Goal: Information Seeking & Learning: Learn about a topic

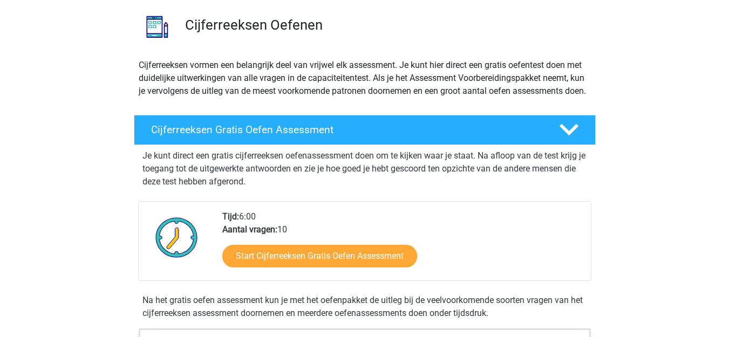
scroll to position [162, 0]
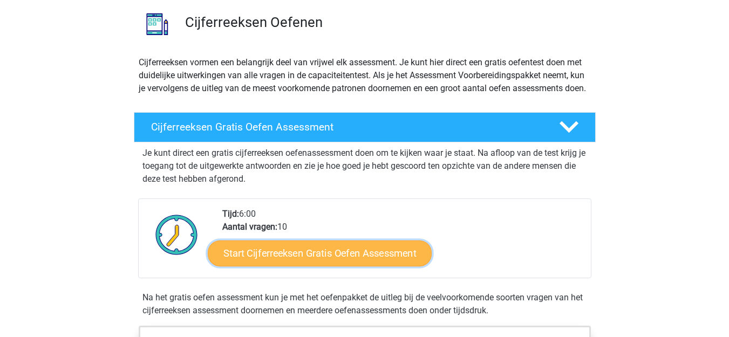
click at [341, 265] on link "Start Cijferreeksen Gratis Oefen Assessment" at bounding box center [320, 253] width 224 height 26
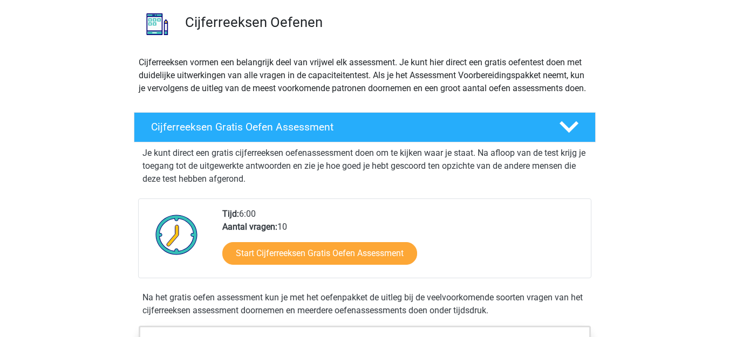
scroll to position [216, 0]
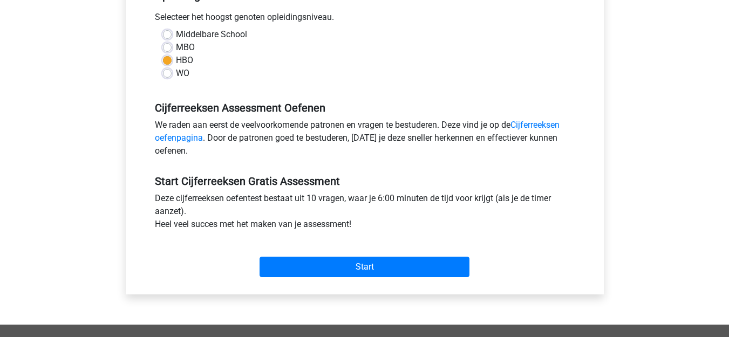
scroll to position [270, 0]
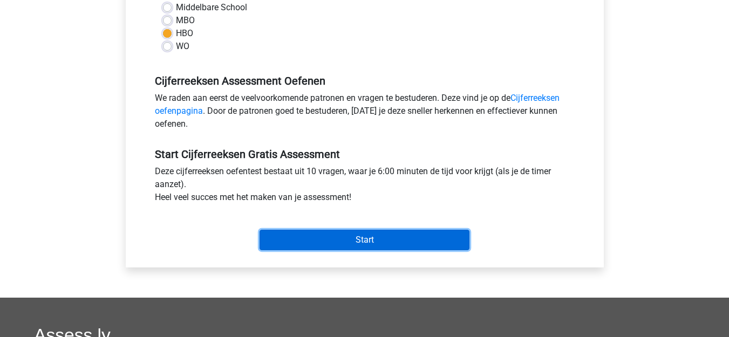
click at [410, 239] on input "Start" at bounding box center [365, 240] width 210 height 21
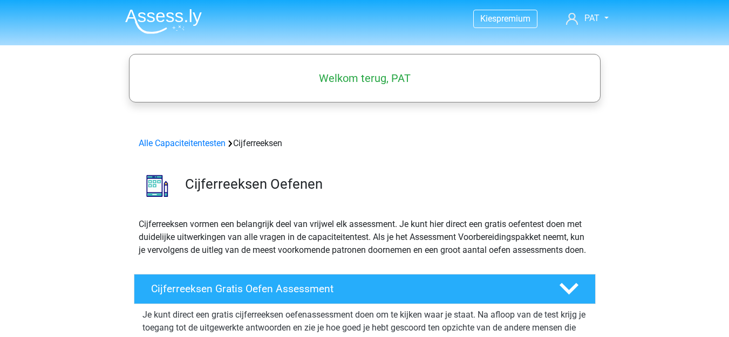
click at [130, 17] on img at bounding box center [163, 21] width 77 height 25
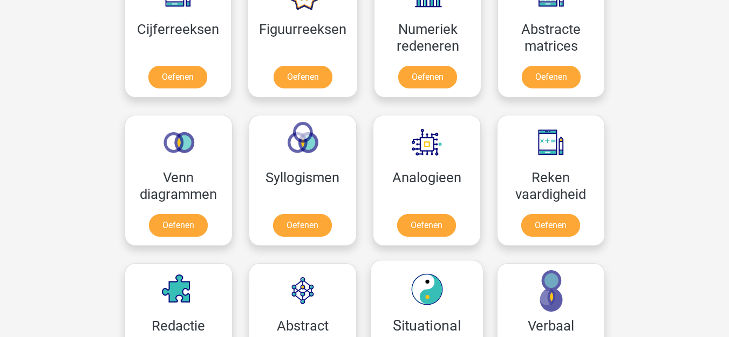
scroll to position [486, 0]
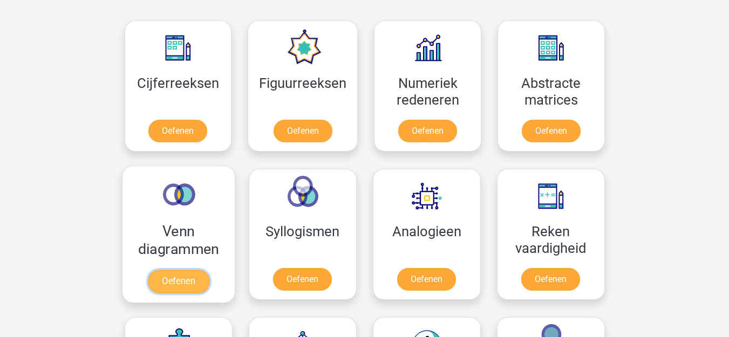
click at [186, 270] on link "Oefenen" at bounding box center [178, 282] width 62 height 24
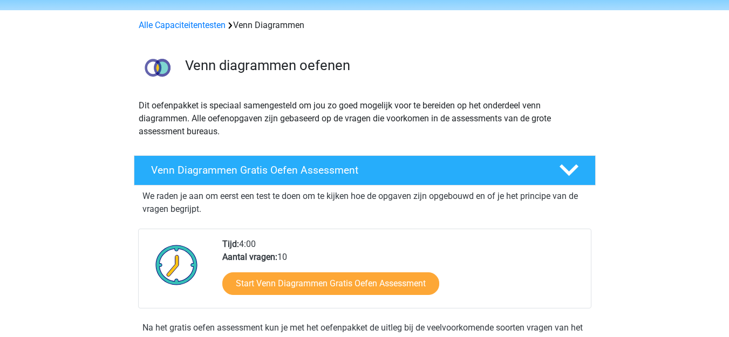
scroll to position [54, 0]
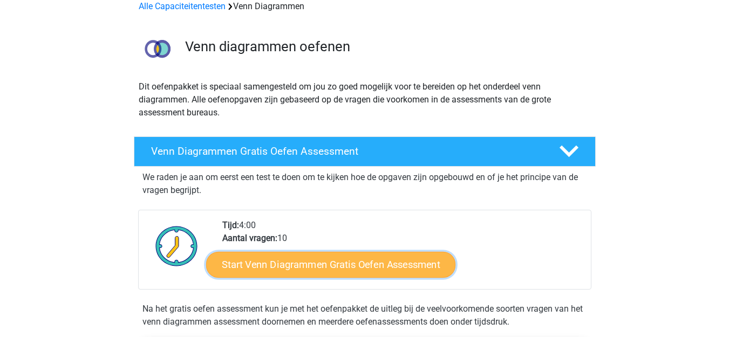
click at [365, 256] on link "Start Venn Diagrammen Gratis Oefen Assessment" at bounding box center [330, 265] width 249 height 26
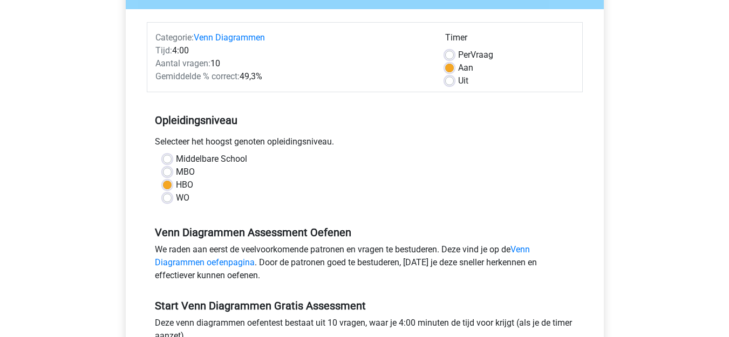
scroll to position [216, 0]
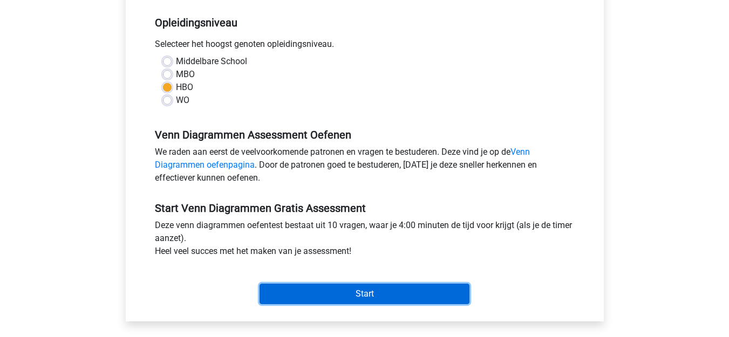
click at [349, 295] on input "Start" at bounding box center [365, 294] width 210 height 21
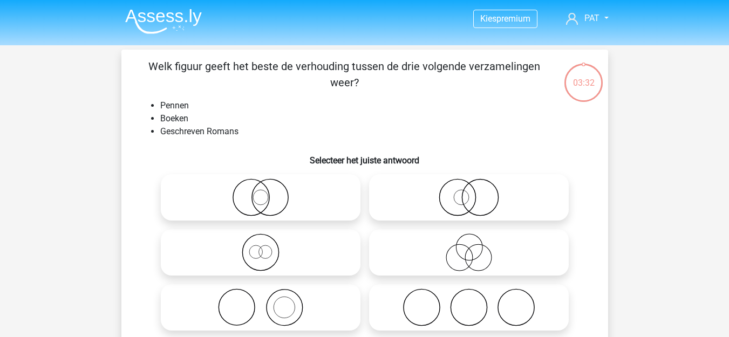
click at [255, 256] on icon at bounding box center [260, 253] width 191 height 38
click at [261, 247] on input "radio" at bounding box center [264, 243] width 7 height 7
radio input "true"
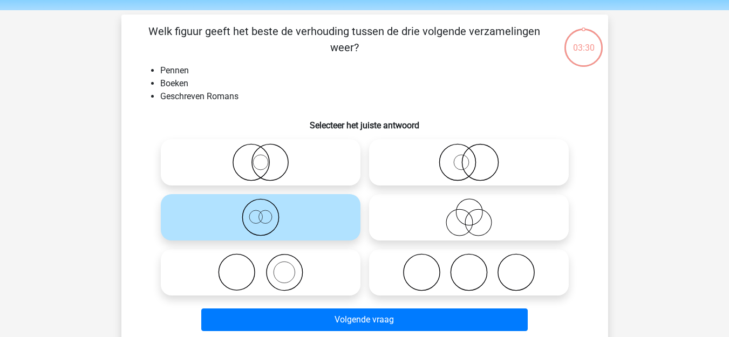
scroll to position [54, 0]
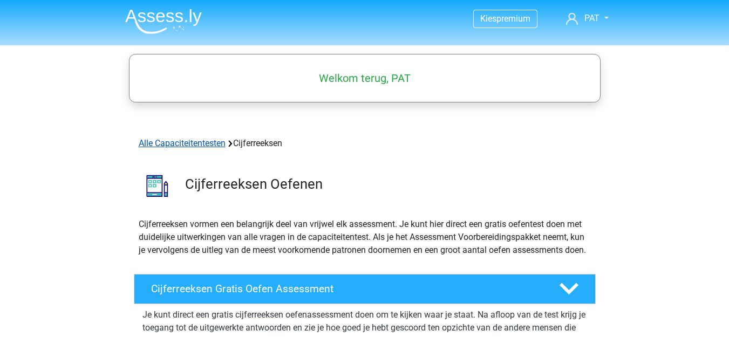
click at [166, 141] on link "Alle Capaciteitentesten" at bounding box center [182, 143] width 87 height 10
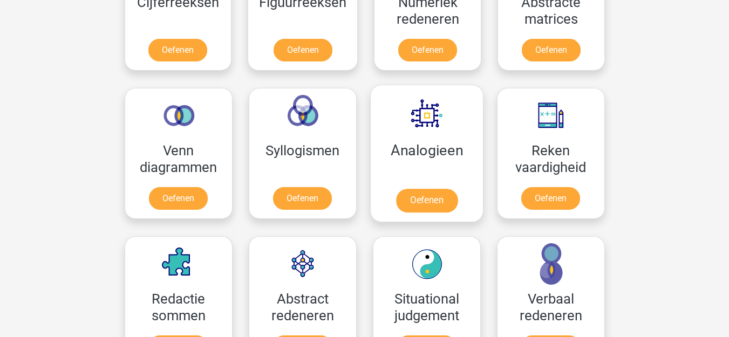
scroll to position [729, 0]
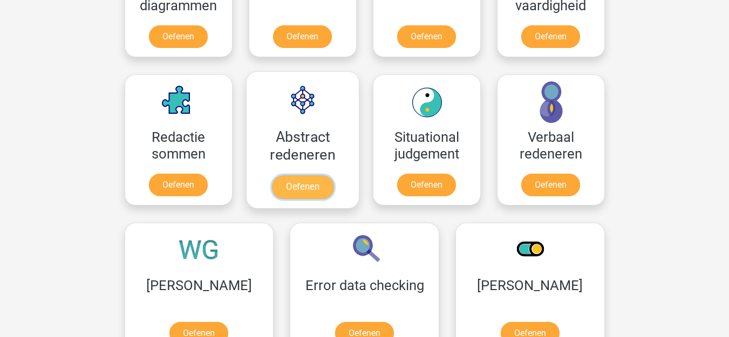
click at [320, 175] on link "Oefenen" at bounding box center [303, 187] width 62 height 24
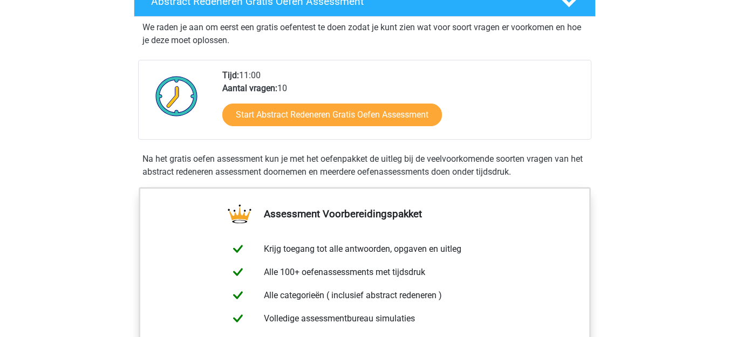
scroll to position [108, 0]
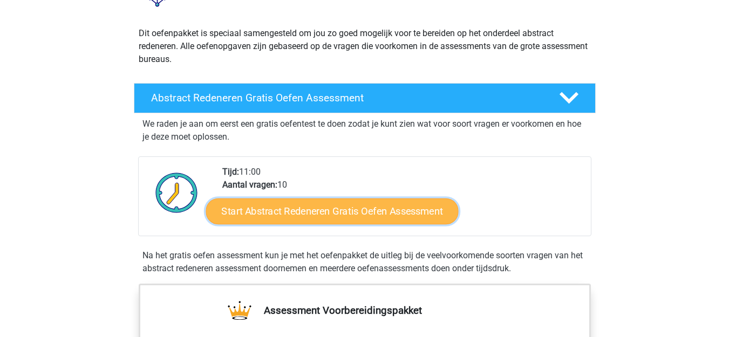
click at [340, 214] on link "Start Abstract Redeneren Gratis Oefen Assessment" at bounding box center [332, 211] width 253 height 26
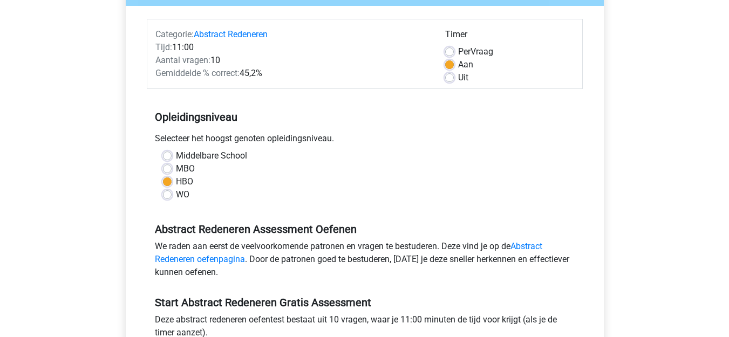
scroll to position [216, 0]
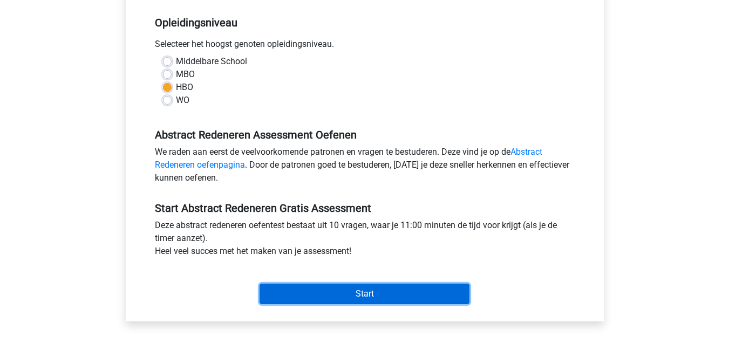
click at [356, 296] on input "Start" at bounding box center [365, 294] width 210 height 21
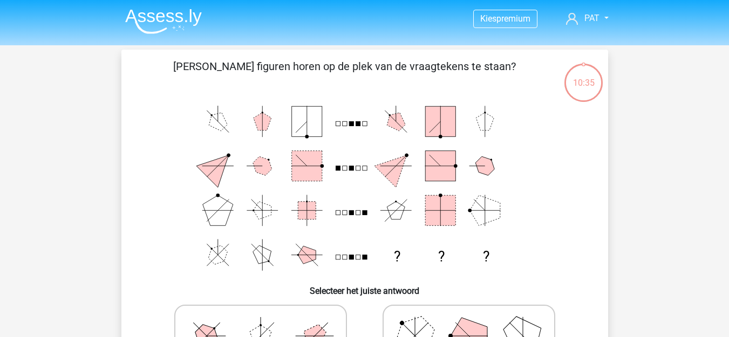
click at [172, 12] on img at bounding box center [163, 21] width 77 height 25
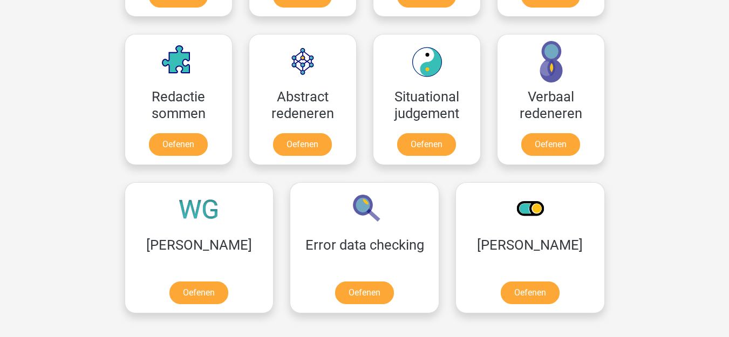
scroll to position [810, 0]
